Goal: Task Accomplishment & Management: Manage account settings

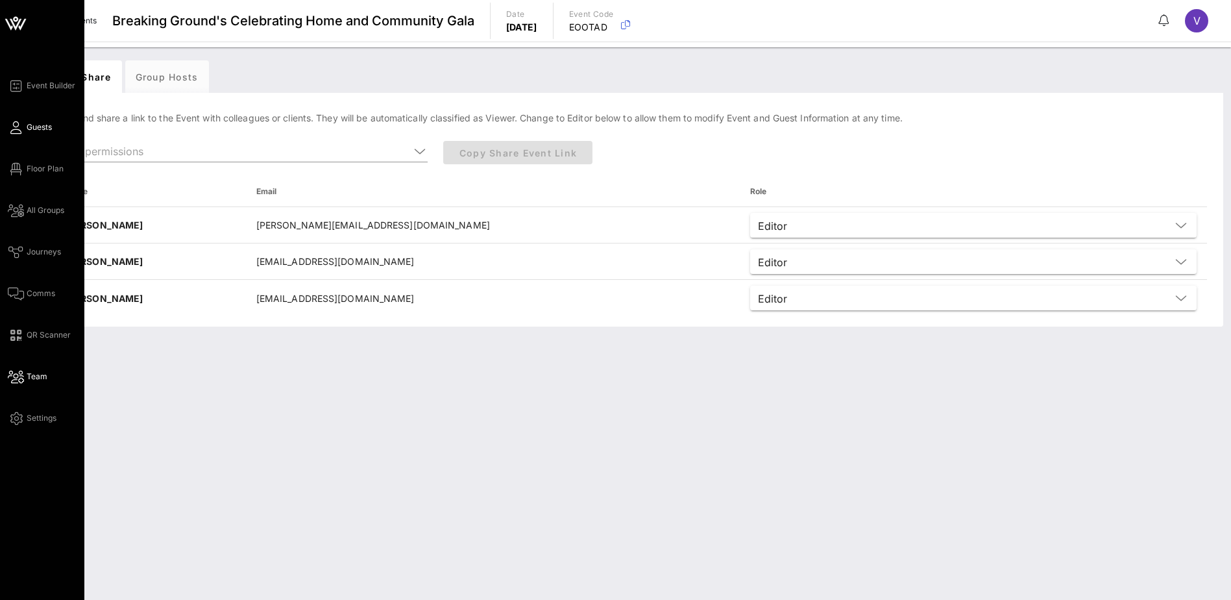
click at [29, 128] on span "Guests" at bounding box center [39, 127] width 25 height 12
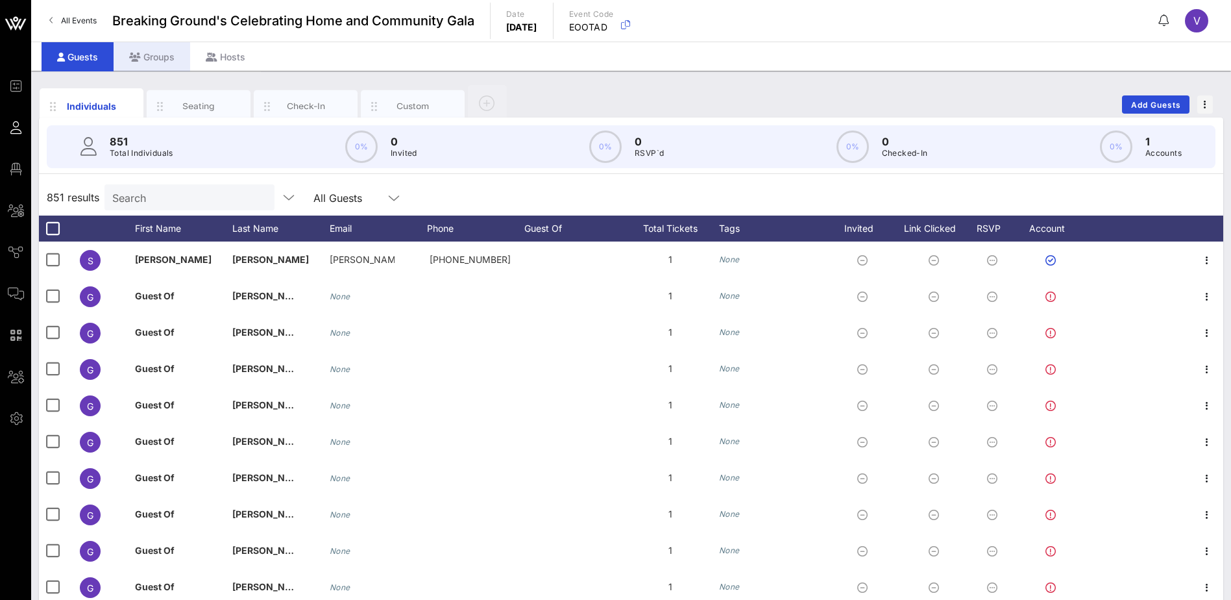
click at [157, 57] on div "Groups" at bounding box center [152, 56] width 77 height 29
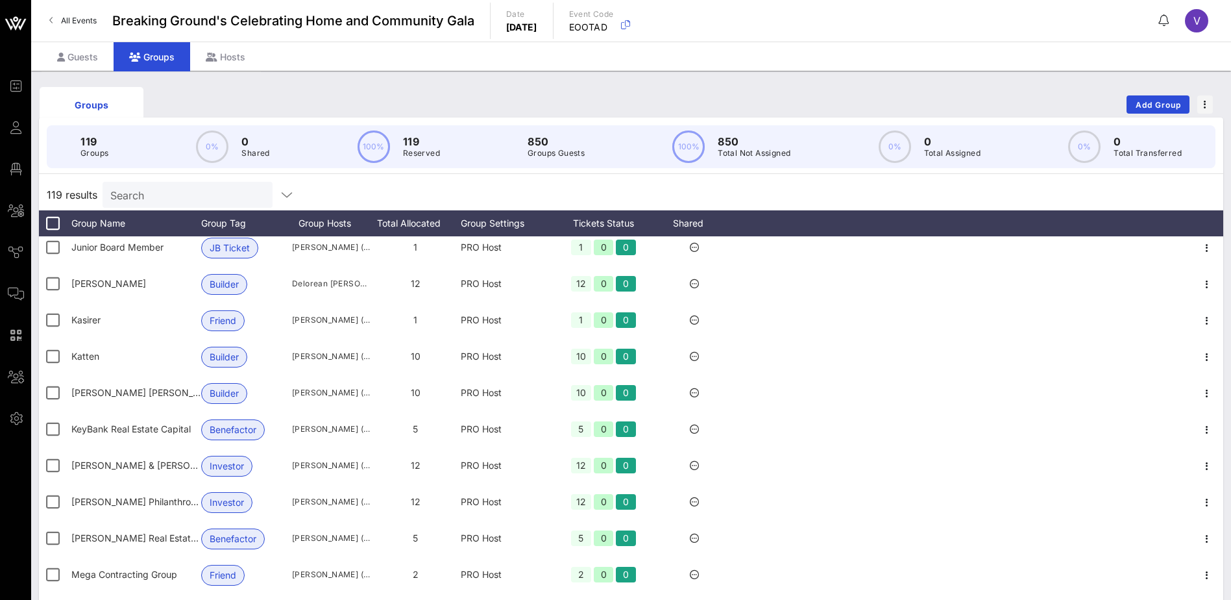
scroll to position [2207, 0]
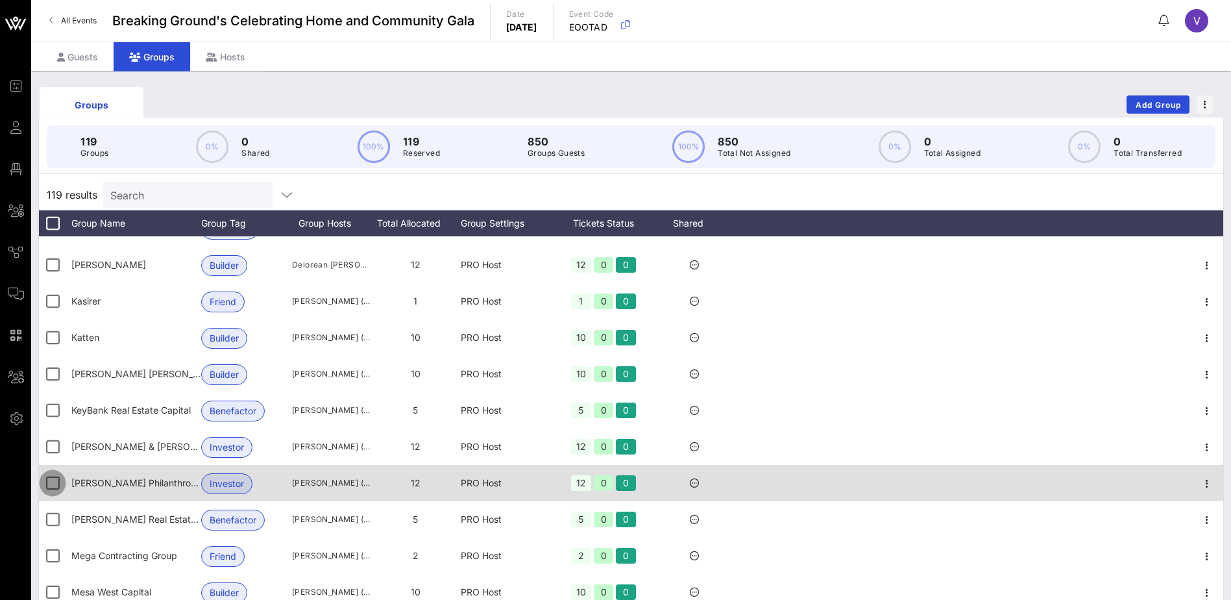
click at [51, 487] on div at bounding box center [53, 483] width 22 height 22
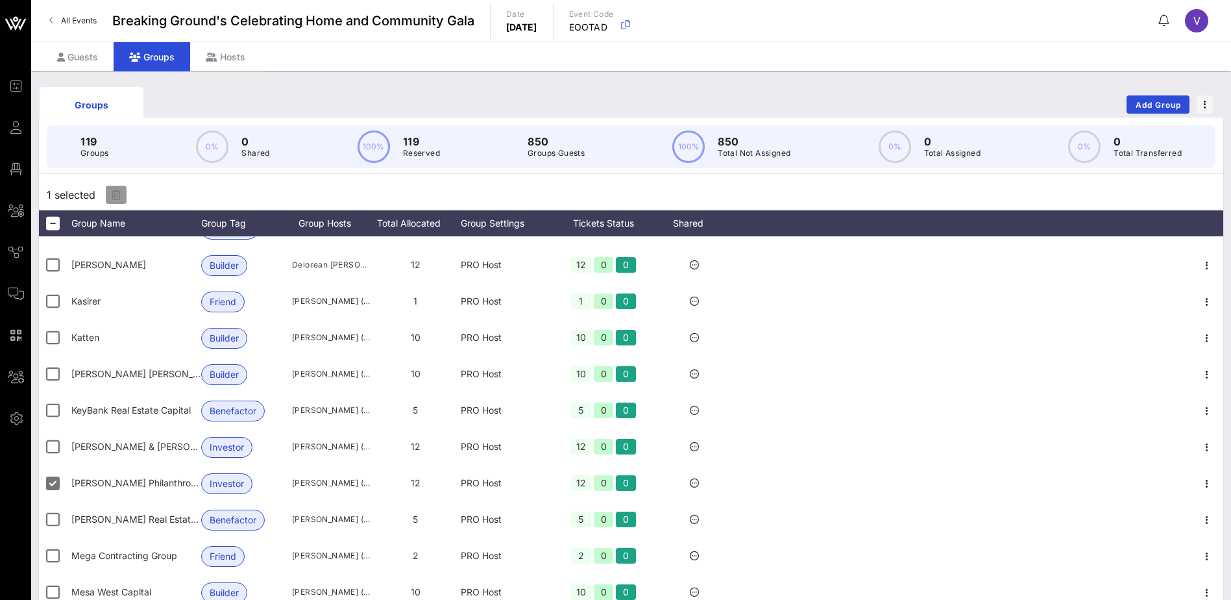
click at [113, 191] on icon "button" at bounding box center [116, 195] width 9 height 10
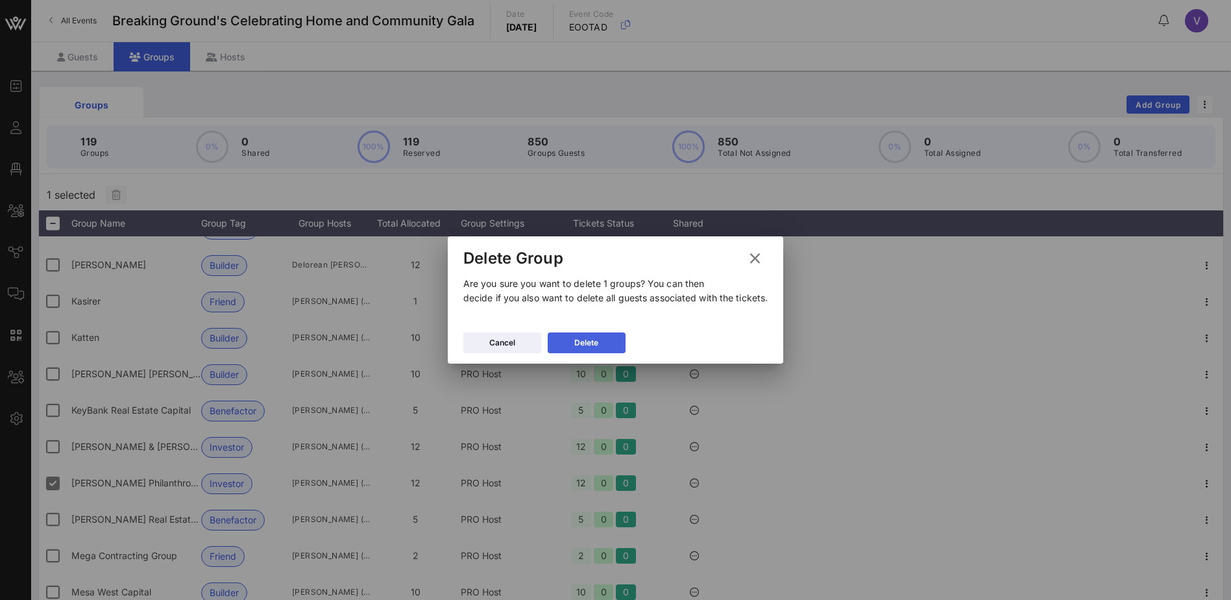
click at [592, 340] on button "Delete" at bounding box center [587, 342] width 78 height 21
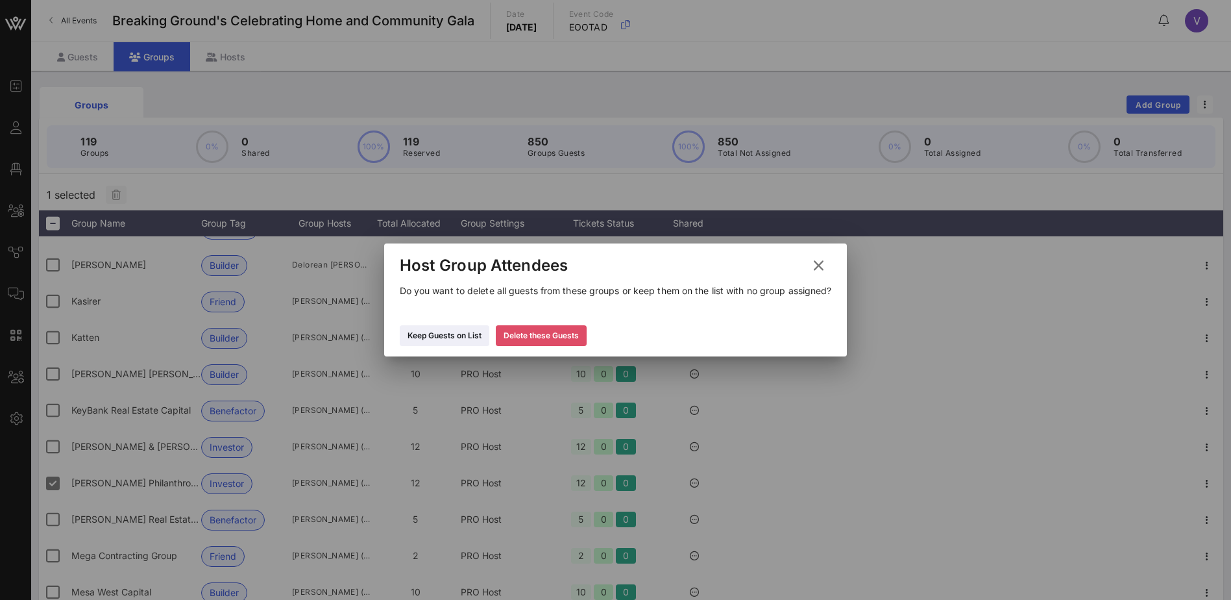
click at [543, 341] on icon at bounding box center [540, 336] width 10 height 10
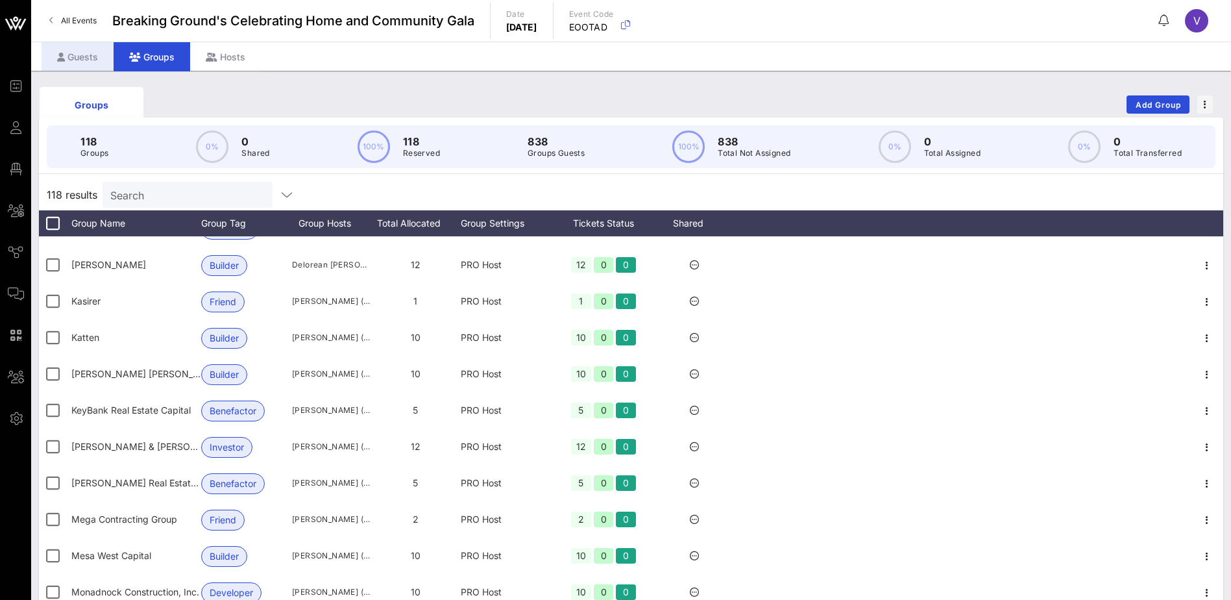
click at [80, 56] on div "Guests" at bounding box center [78, 56] width 72 height 29
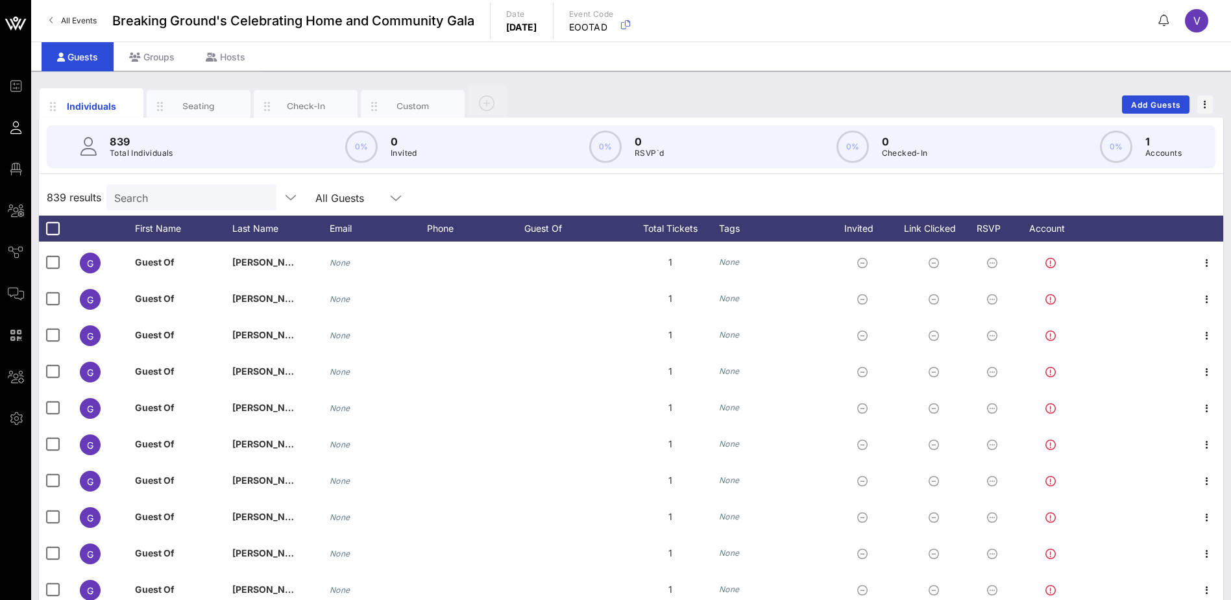
scroll to position [1428, 0]
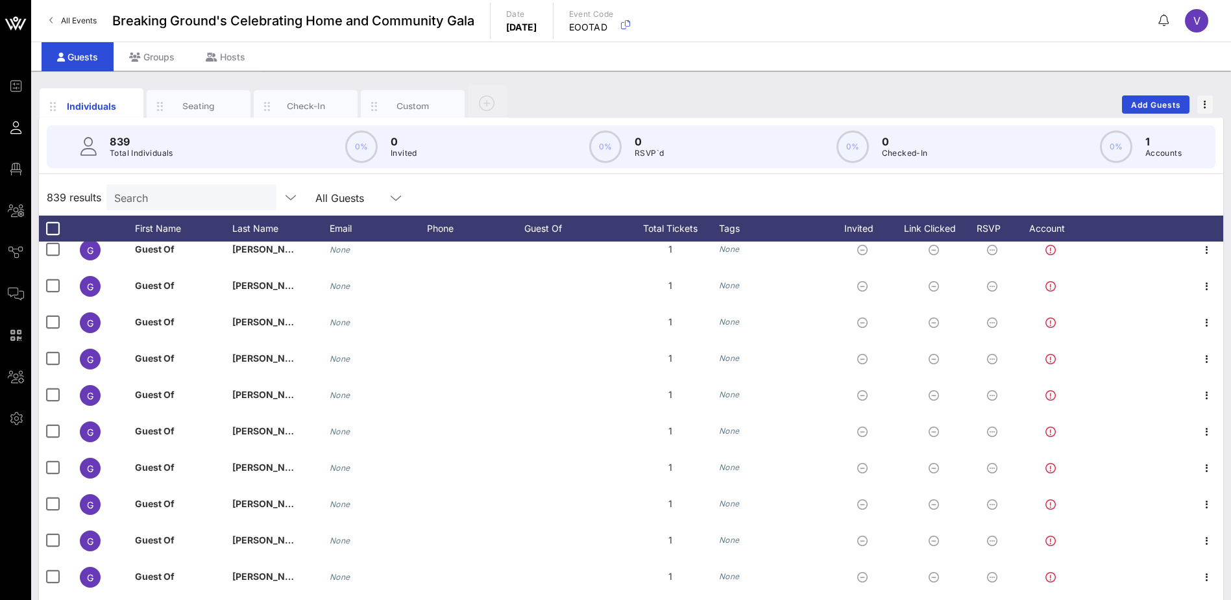
click at [157, 195] on input "Search" at bounding box center [190, 197] width 152 height 17
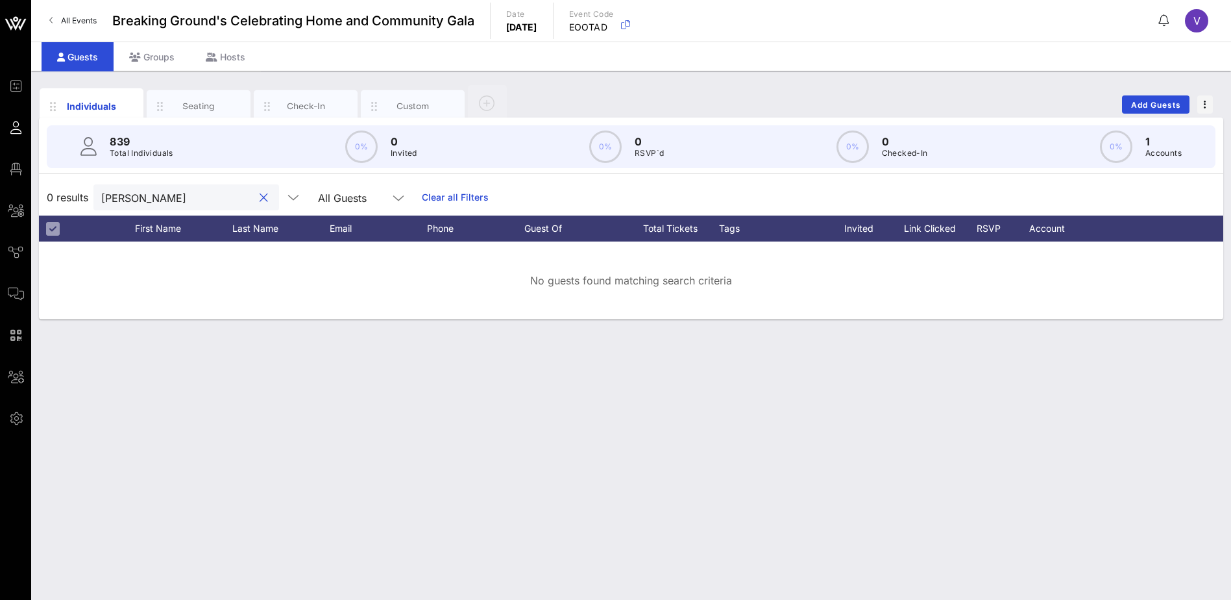
type input "[PERSON_NAME]"
click at [260, 197] on button "clear icon" at bounding box center [264, 197] width 8 height 13
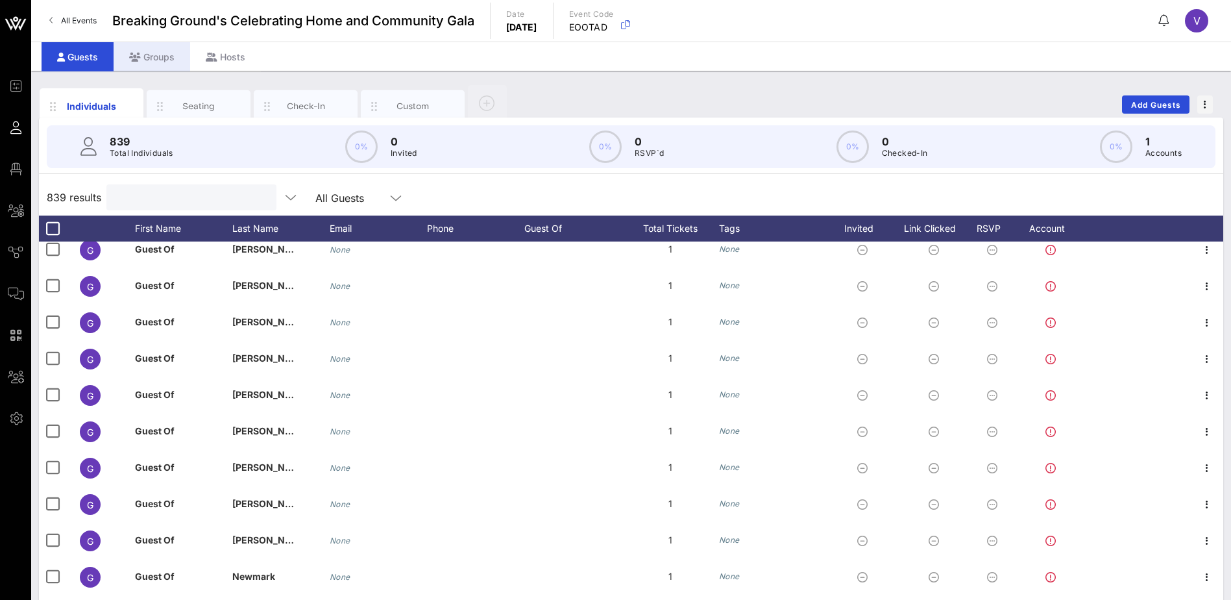
click at [136, 58] on icon at bounding box center [135, 57] width 12 height 9
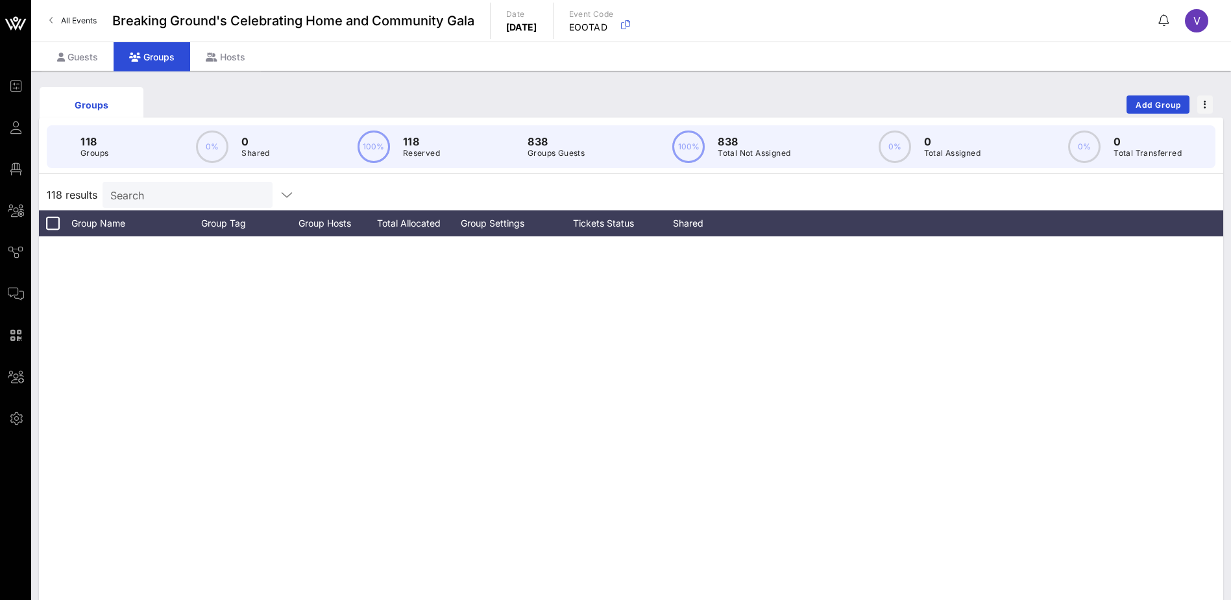
scroll to position [2207, 0]
